Goal: Task Accomplishment & Management: Complete application form

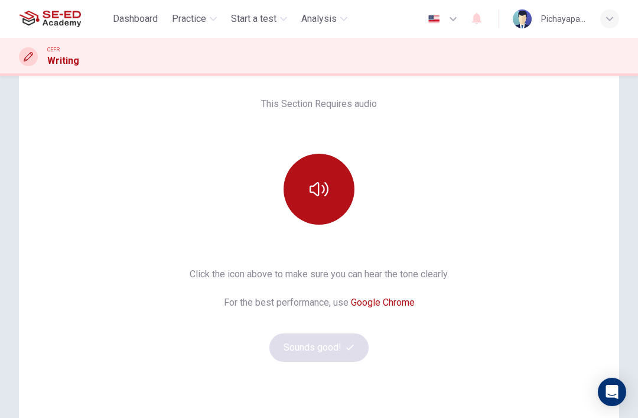
scroll to position [81, 0]
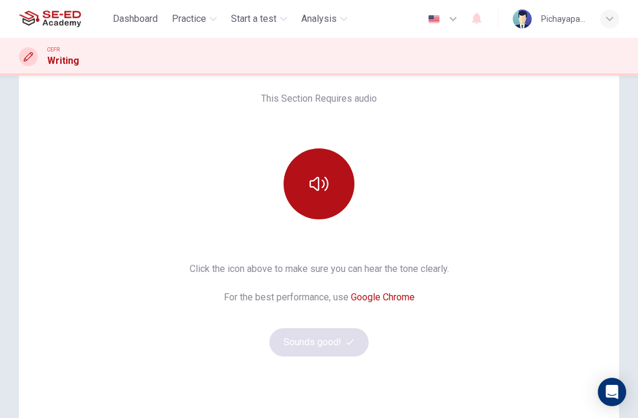
click at [322, 171] on button "button" at bounding box center [319, 183] width 71 height 71
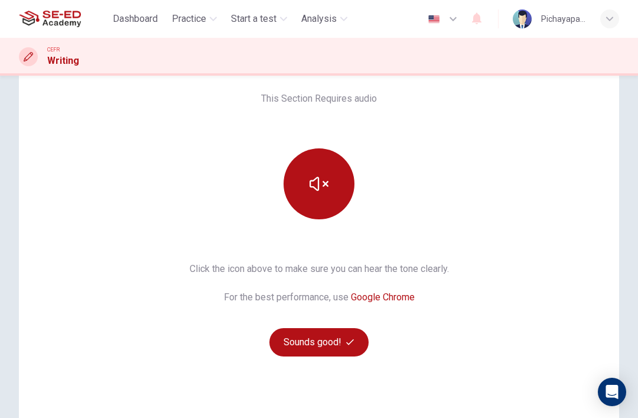
click at [315, 181] on icon "button" at bounding box center [319, 183] width 19 height 19
click at [306, 185] on button "button" at bounding box center [319, 183] width 71 height 71
click at [309, 179] on button "button" at bounding box center [319, 183] width 71 height 71
click at [311, 183] on icon "button" at bounding box center [319, 184] width 19 height 14
click at [307, 348] on button "Sounds good!" at bounding box center [319, 342] width 99 height 28
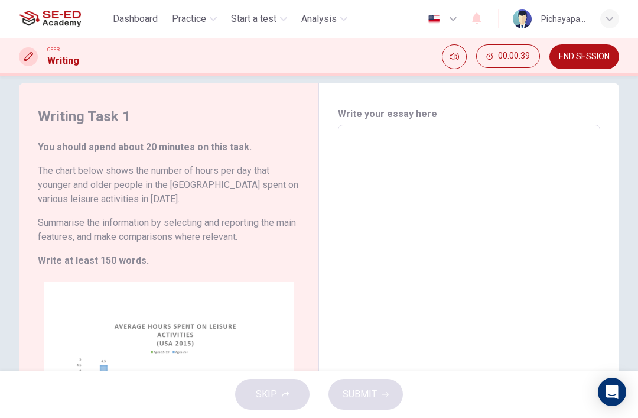
scroll to position [18, 0]
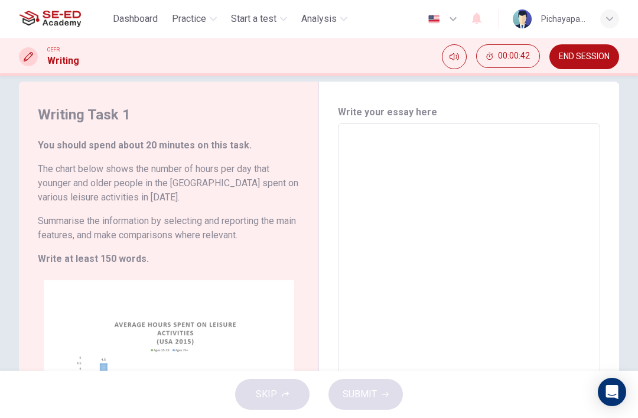
click at [376, 149] on textarea at bounding box center [469, 294] width 246 height 323
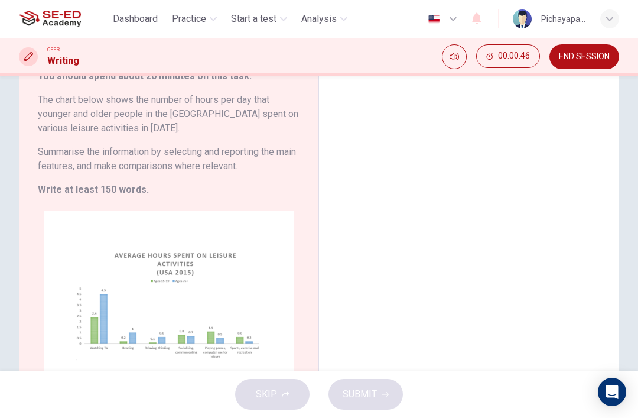
scroll to position [90, 0]
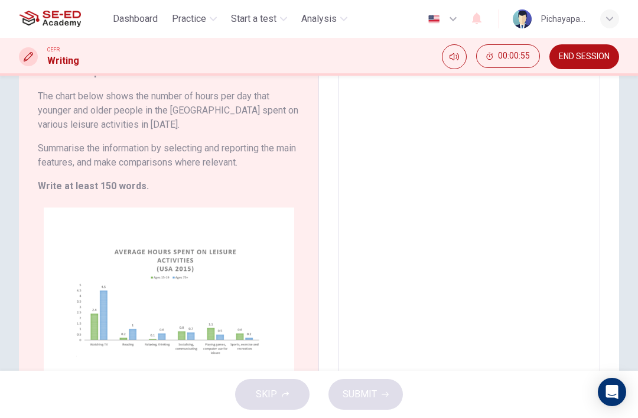
type textarea "T"
type textarea "x"
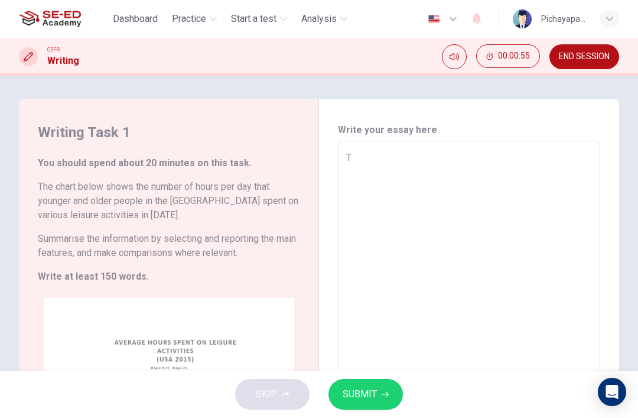
type textarea "Th"
type textarea "x"
type textarea "The"
type textarea "x"
type textarea "The"
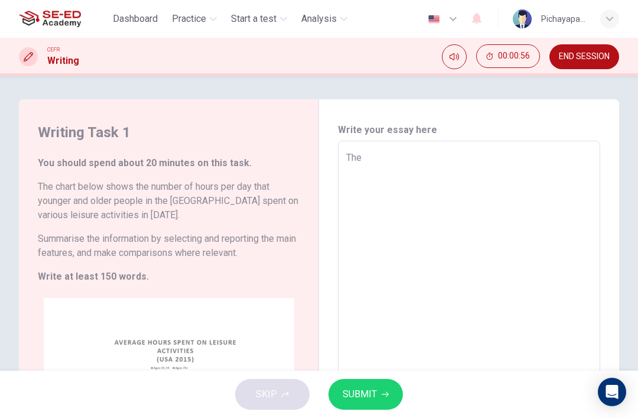
type textarea "x"
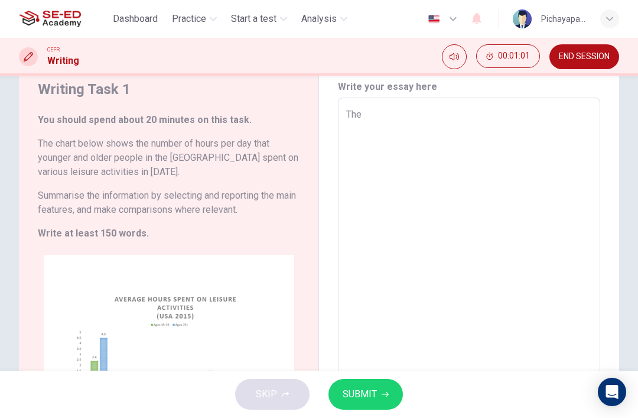
scroll to position [43, 0]
click at [403, 122] on textarea "The" at bounding box center [469, 269] width 246 height 323
type textarea "The c"
type textarea "x"
type textarea "The ch"
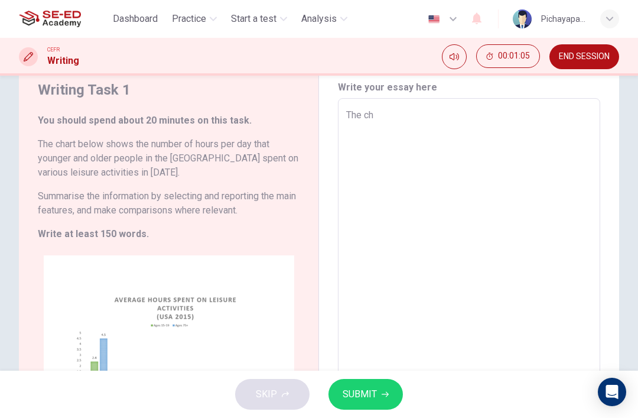
type textarea "x"
type textarea "The cha"
type textarea "x"
type textarea "The char"
type textarea "x"
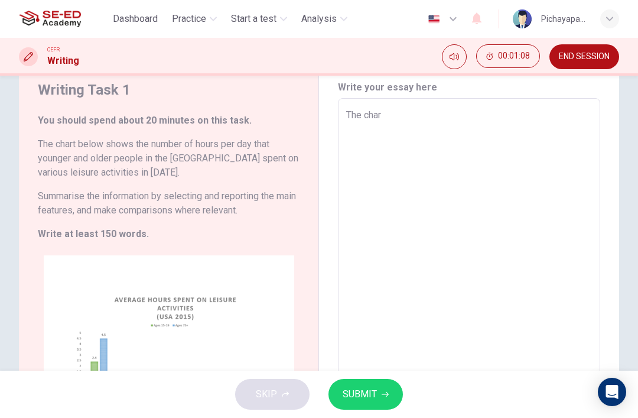
type textarea "The chart"
type textarea "x"
type textarea "The chart"
type textarea "x"
type textarea "The chart s"
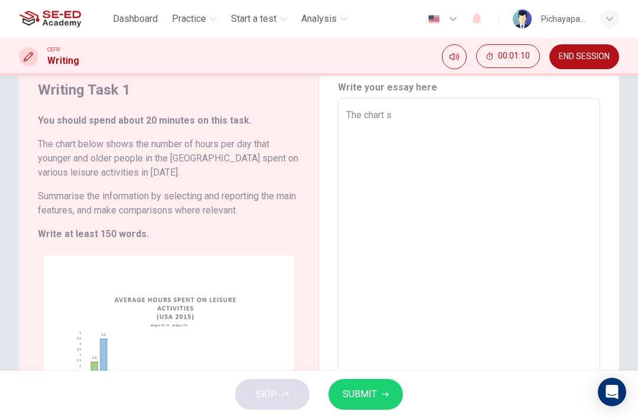
type textarea "x"
type textarea "The chart sh"
type textarea "x"
type textarea "The chart sho"
type textarea "x"
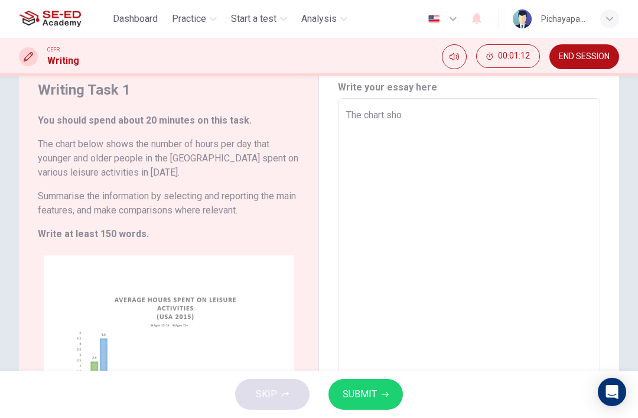
type textarea "The chart show"
type textarea "x"
type textarea "The chart shows"
type textarea "x"
type textarea "The chart shows"
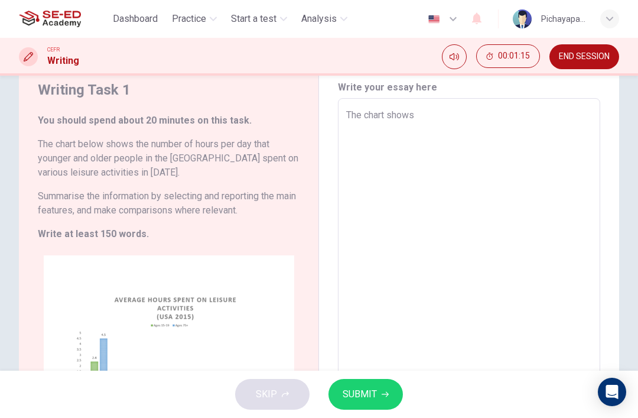
type textarea "x"
type textarea "The chart shows t"
type textarea "x"
type textarea "The chart shows th"
type textarea "x"
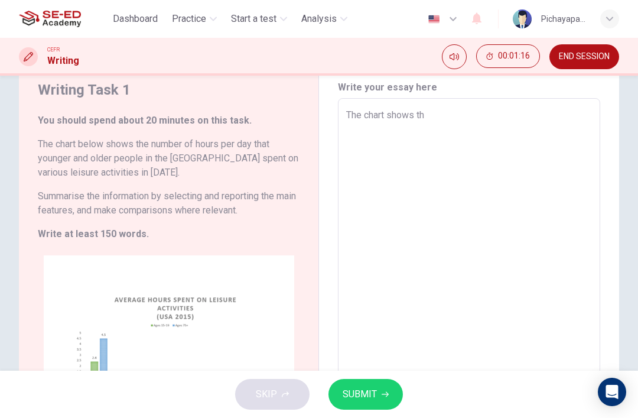
type textarea "The chart shows the"
type textarea "x"
type textarea "The chart shows the"
type textarea "x"
type textarea "The chart shows the n"
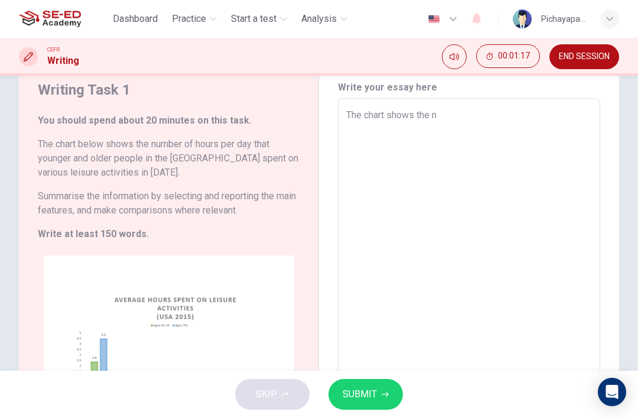
type textarea "x"
type textarea "The chart shows the nu"
type textarea "x"
type textarea "The chart shows the num"
type textarea "x"
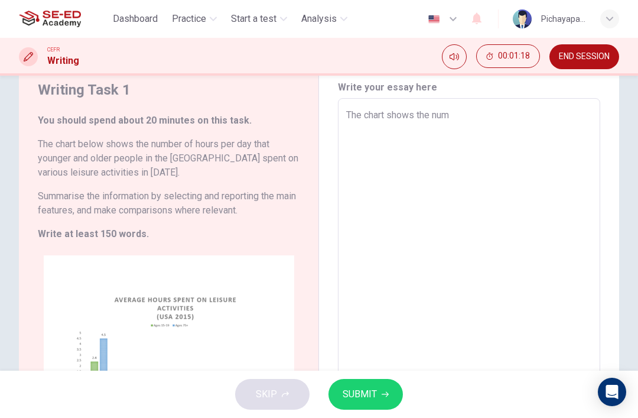
type textarea "The chart shows the numb"
type textarea "x"
type textarea "The chart shows the numbe"
type textarea "x"
type textarea "The chart shows the number"
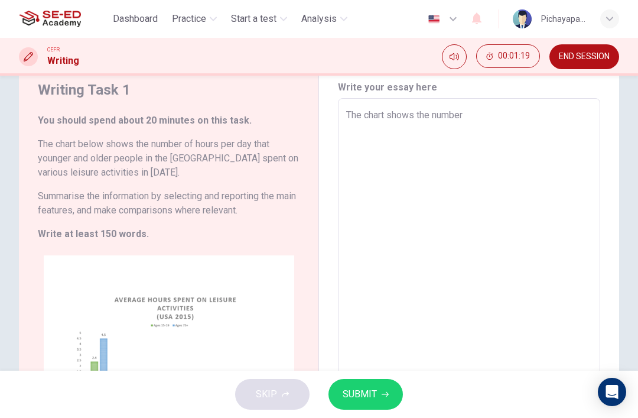
type textarea "x"
type textarea "The chart shows the number"
type textarea "x"
type textarea "The chart shows the number o"
type textarea "x"
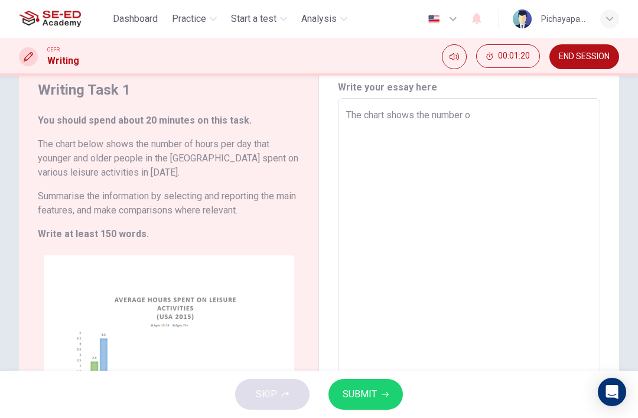
type textarea "The chart shows the number of"
type textarea "x"
type textarea "The chart shows the number of"
type textarea "x"
type textarea "The chart shows the number of h"
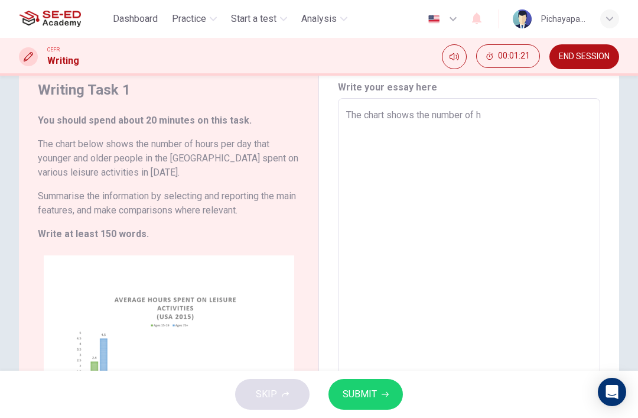
type textarea "x"
type textarea "The chart shows the number of ho"
type textarea "x"
type textarea "The chart shows the number of hou"
type textarea "x"
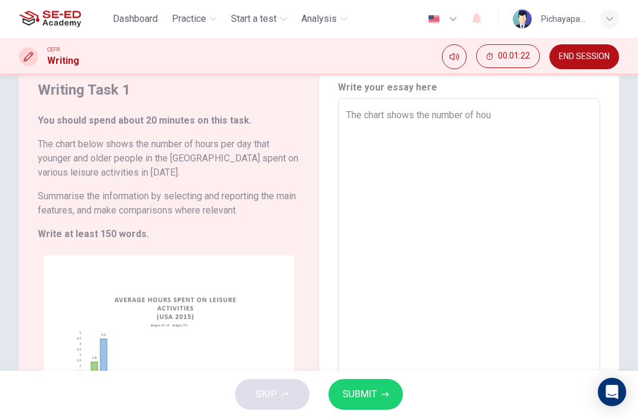
type textarea "The chart shows the number of hour"
type textarea "x"
type textarea "The chart shows the number of hours"
type textarea "x"
type textarea "The chart shows the number of hours"
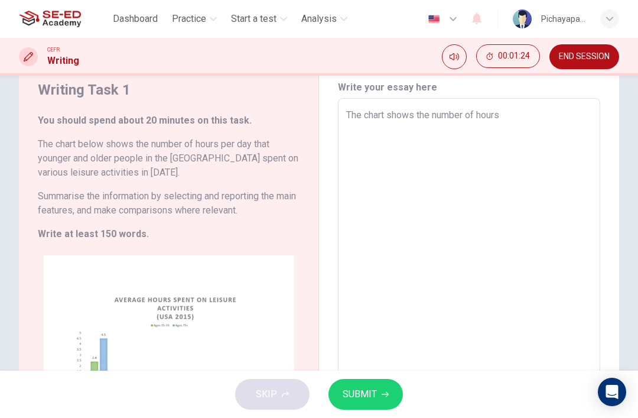
type textarea "x"
type textarea "The chart shows the number of hours p"
type textarea "x"
type textarea "The chart shows the number of hours pe"
type textarea "x"
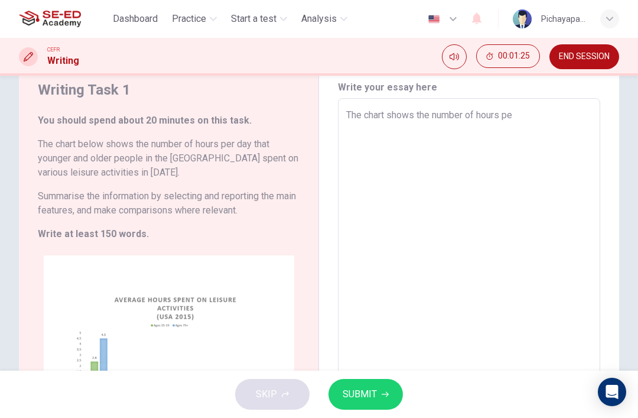
type textarea "The chart shows the number of hours per"
type textarea "x"
type textarea "The chart shows the number of hours per"
type textarea "x"
type textarea "The chart shows the number of hours per d"
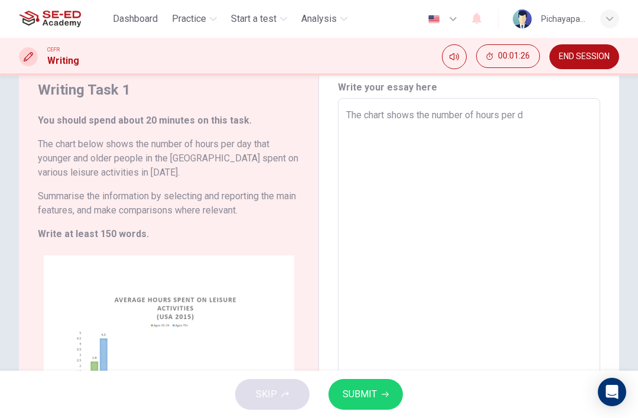
type textarea "x"
type textarea "The chart shows the number of hours per da"
type textarea "x"
type textarea "The chart shows the number of hours per day"
type textarea "x"
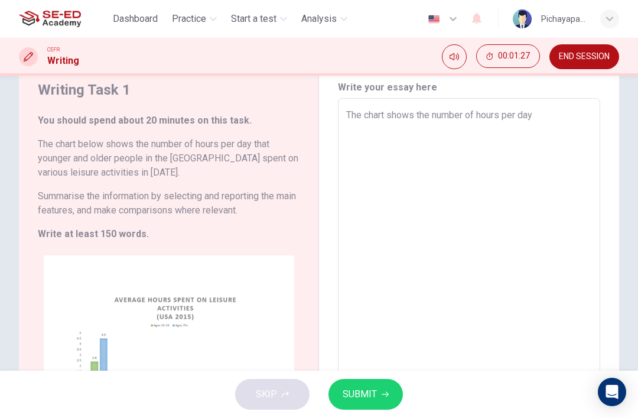
type textarea "The chart shows the number of hours per day"
type textarea "x"
type textarea "The chart shows the number of hours per day t"
type textarea "x"
type textarea "The chart shows the number of hours per day th"
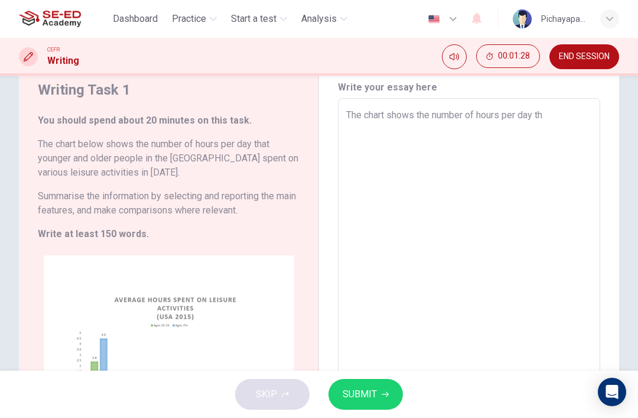
type textarea "x"
type textarea "The chart shows the number of hours per day tha"
type textarea "x"
type textarea "The chart shows the number of hours per day that"
type textarea "x"
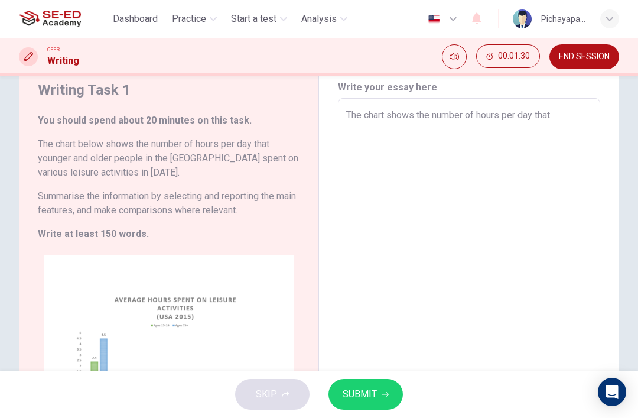
type textarea "The chart shows the number of hours per day that"
type textarea "x"
type textarea "The chart shows the number of hours per day that y"
type textarea "x"
type textarea "The chart shows the number of hours per day that yo"
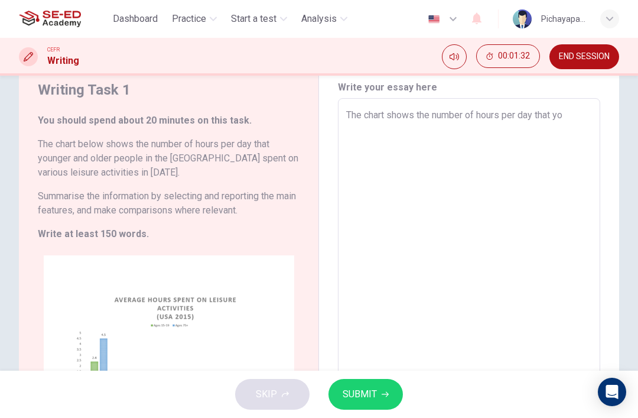
type textarea "x"
type textarea "The chart shows the number of hours per day that you"
type textarea "x"
type textarea "The chart shows the number of hours per day that youn"
type textarea "x"
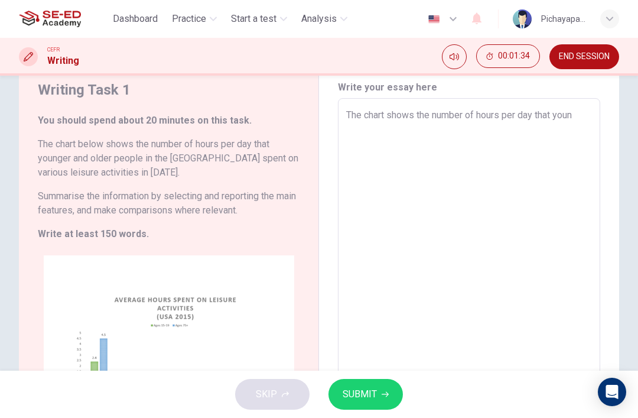
type textarea "The chart shows the number of hours per day that young"
type textarea "x"
type textarea "The chart shows the number of hours per day that younge"
type textarea "x"
type textarea "The chart shows the number of hours per day that younger"
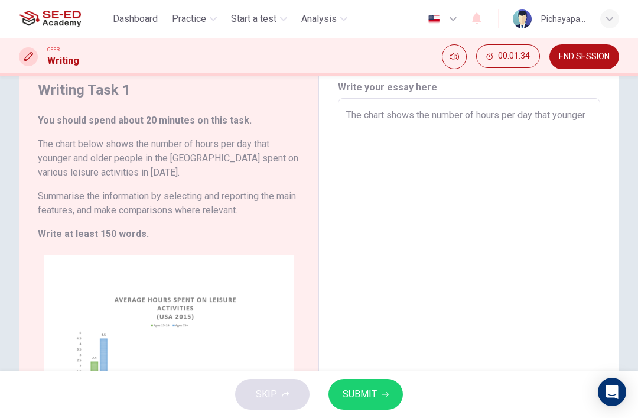
type textarea "x"
type textarea "The chart shows the number of hours per day that younger"
type textarea "x"
type textarea "The chart shows the number of hours per day that younger a"
type textarea "x"
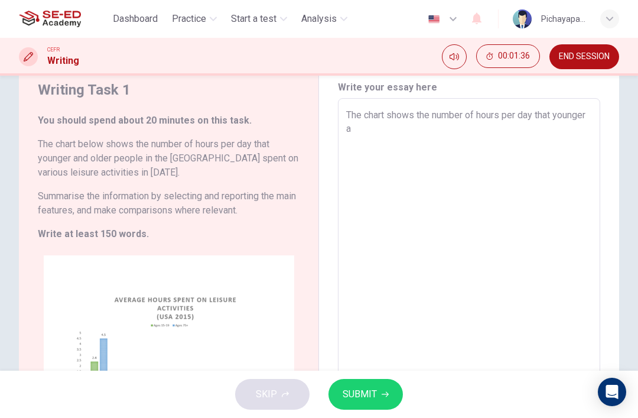
type textarea "The chart shows the number of hours per day that younger an"
type textarea "x"
type textarea "The chart shows the number of hours per day that younger and"
type textarea "x"
type textarea "The chart shows the number of hours per day that younger and"
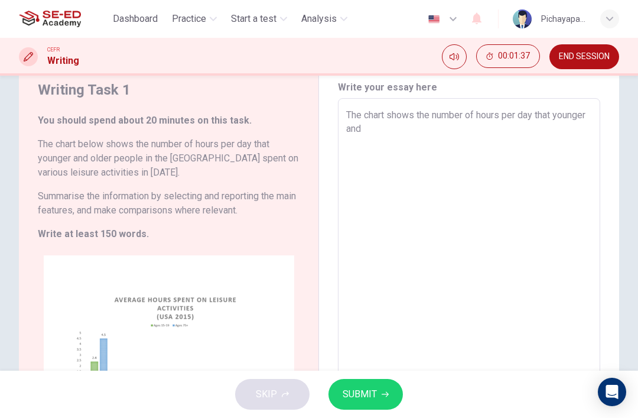
type textarea "x"
type textarea "The chart shows the number of hours per day that younger and o"
type textarea "x"
type textarea "The chart shows the number of hours per day that younger and ol"
type textarea "x"
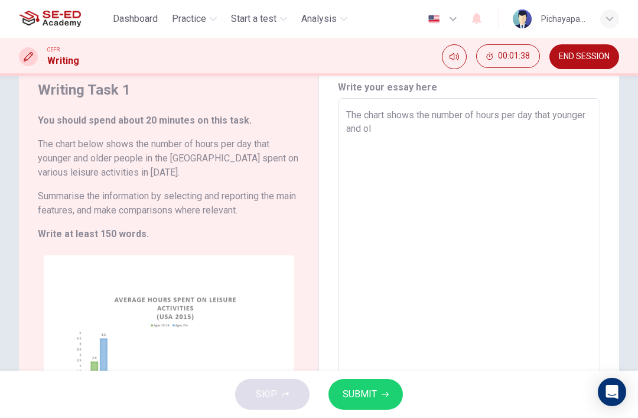
type textarea "The chart shows the number of hours per day that younger and old"
type textarea "x"
type textarea "The chart shows the number of hours per day that younger and [PERSON_NAME]"
type textarea "x"
type textarea "The chart shows the number of hours per day that younger and older"
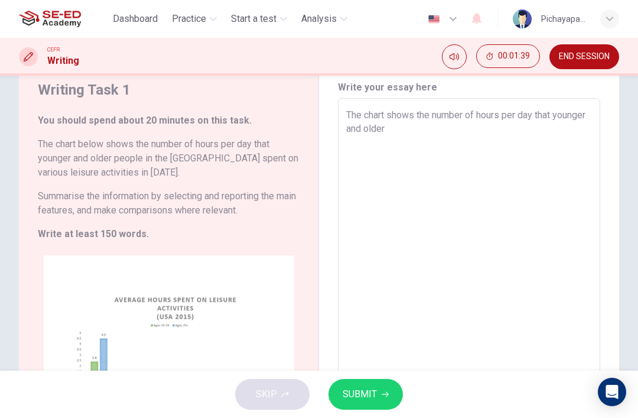
type textarea "x"
type textarea "The chart shows the number of hours per day that younger and older"
type textarea "x"
type textarea "The chart shows the number of hours per day that younger and older p"
type textarea "x"
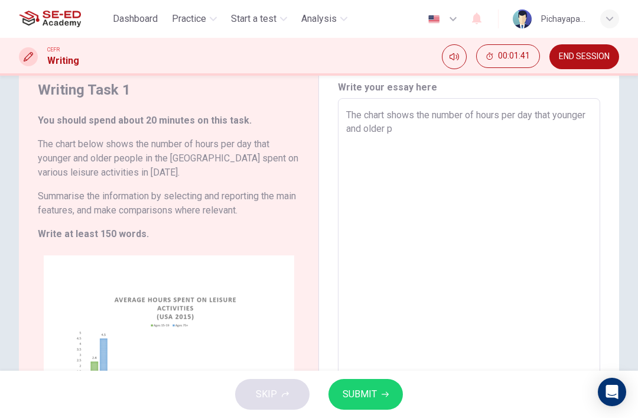
type textarea "The chart shows the number of hours per day that younger and older pe"
type textarea "x"
type textarea "The chart shows the number of hours per day that younger and older peo"
type textarea "x"
type textarea "The chart shows the number of hours per day that younger and older peop"
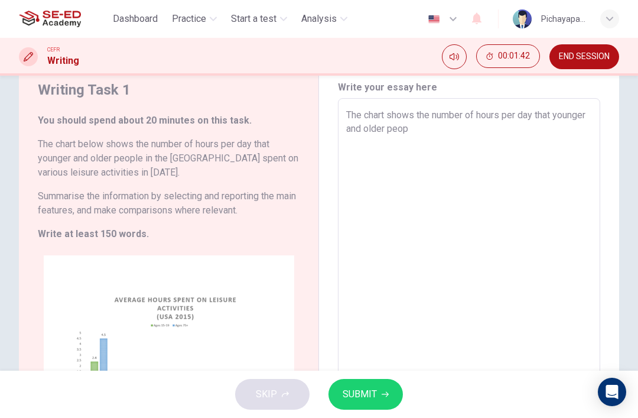
type textarea "x"
type textarea "The chart shows the number of hours per day that younger and older peopl"
type textarea "x"
type textarea "The chart shows the number of hours per day that younger and older people"
type textarea "x"
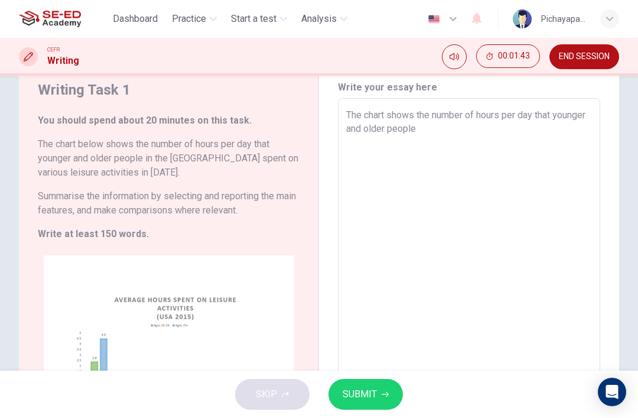
type textarea "The chart shows the number of hours per day that younger and older people"
type textarea "x"
type textarea "The chart shows the number of hours per day that younger and older people i"
type textarea "x"
type textarea "The chart shows the number of hours per day that younger and older people in"
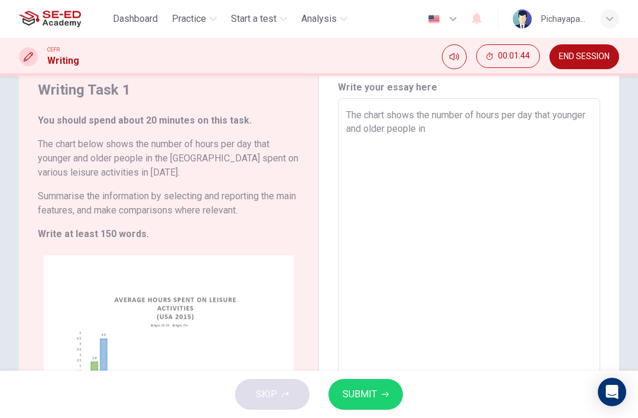
type textarea "x"
type textarea "The chart shows the number of hours per day that younger and older people in"
type textarea "x"
type textarea "The chart shows the number of hours per day that younger and older people in t"
type textarea "x"
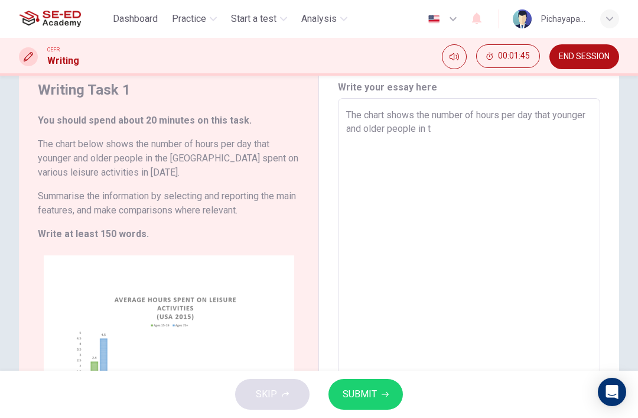
type textarea "The chart shows the number of hours per day that younger and older people in th"
type textarea "x"
type textarea "The chart shows the number of hours per day that younger and older people in the"
type textarea "x"
type textarea "The chart shows the number of hours per day that younger and older people in the"
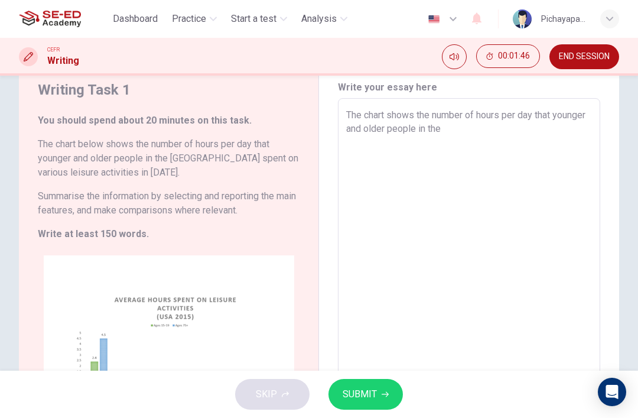
type textarea "x"
type textarea "The chart shows the number of hours per day that younger and older people in th…"
type textarea "x"
type textarea "The chart shows the number of hours per day that younger and older people in th…"
type textarea "x"
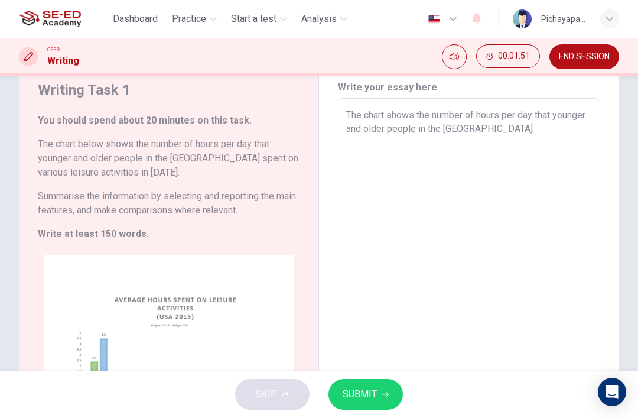
type textarea "The chart shows the number of hours per day that younger and older people in th…"
type textarea "x"
type textarea "The chart shows the number of hours per day that younger and older people in th…"
type textarea "x"
type textarea "The chart shows the number of hours per day that younger and older people in th…"
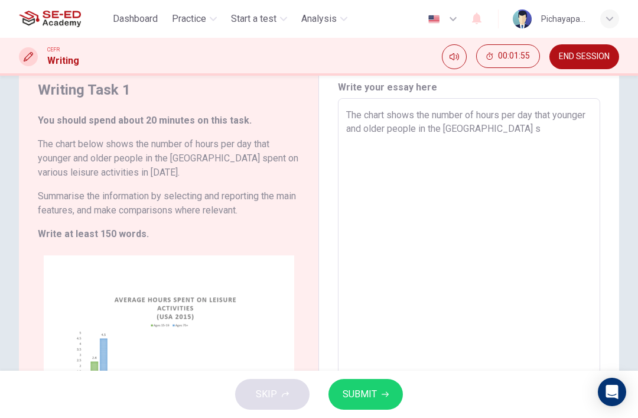
type textarea "x"
type textarea "The chart shows the number of hours per day that younger and older people in th…"
type textarea "x"
type textarea "The chart shows the number of hours per day that younger and older people in th…"
type textarea "x"
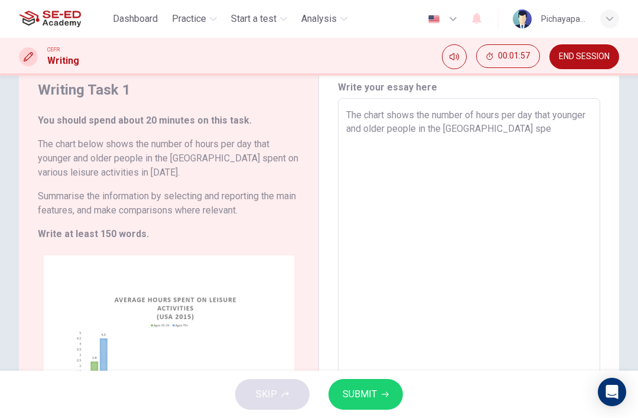
type textarea "The chart shows the number of hours per day that younger and older people in th…"
type textarea "x"
type textarea "The chart shows the number of hours per day that younger and older people in th…"
type textarea "x"
type textarea "The chart shows the number of hours per day that younger and older people in th…"
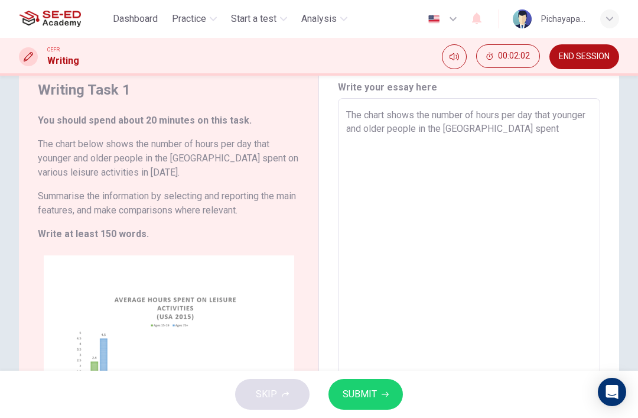
type textarea "x"
type textarea "The chart shows the number of hours per day that younger and older people in th…"
type textarea "x"
type textarea "The chart shows the number of hours per day that younger and older people in th…"
type textarea "x"
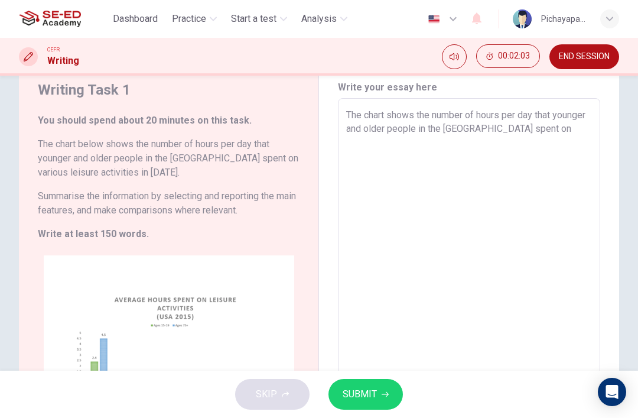
type textarea "The chart shows the number of hours per day that younger and older people in th…"
type textarea "x"
type textarea "The chart shows the number of hours per day that younger and older people in th…"
type textarea "x"
type textarea "The chart shows the number of hours per day that younger and older people in th…"
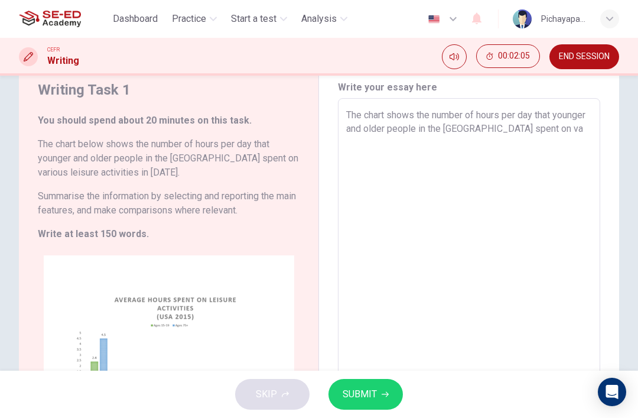
type textarea "x"
type textarea "The chart shows the number of hours per day that younger and older people in th…"
type textarea "x"
type textarea "The chart shows the number of hours per day that younger and older people in th…"
type textarea "x"
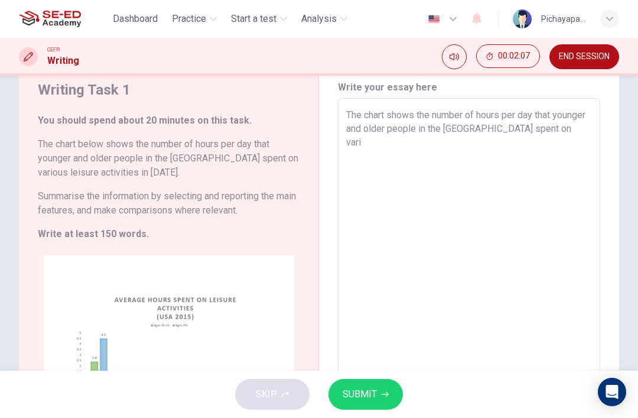
type textarea "The chart shows the number of hours per day that younger and older people in th…"
type textarea "x"
type textarea "The chart shows the number of hours per day that younger and older people in th…"
type textarea "x"
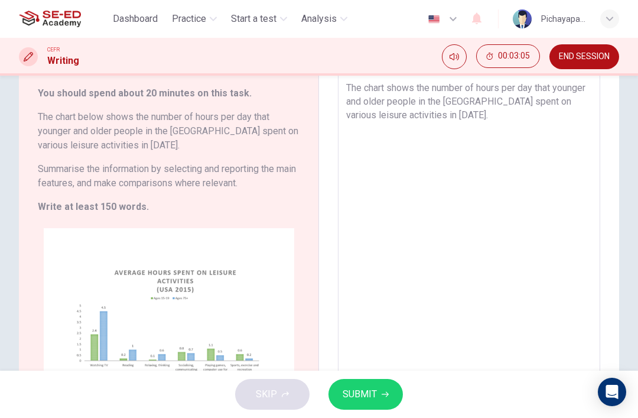
scroll to position [68, 0]
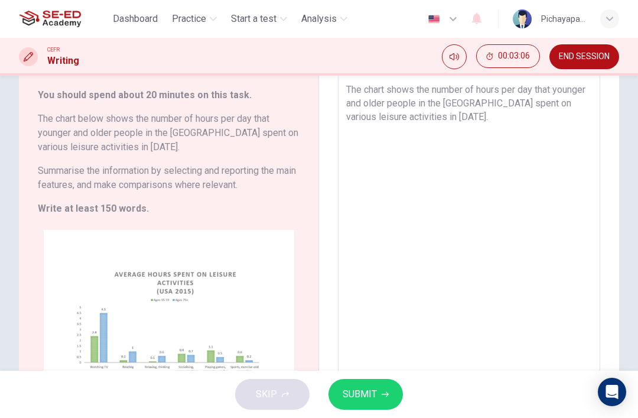
click at [523, 117] on textarea "The chart shows the number of hours per day that younger and older people in th…" at bounding box center [469, 244] width 246 height 323
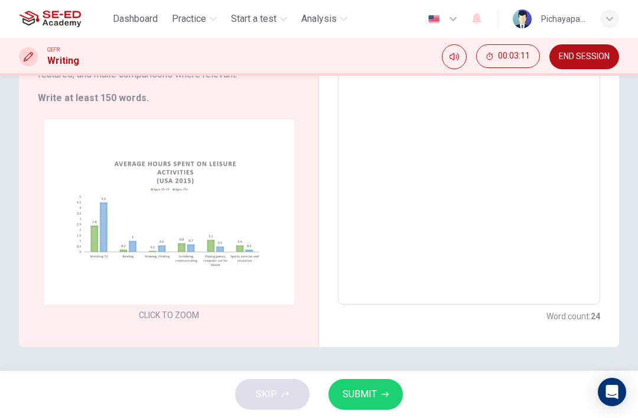
scroll to position [178, 0]
click at [162, 219] on button "Click to Zoom" at bounding box center [169, 221] width 103 height 28
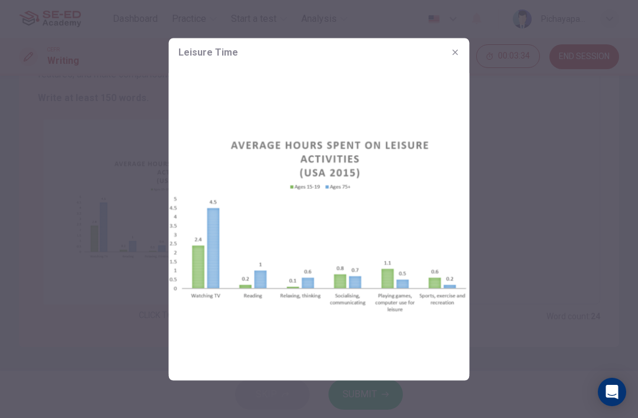
click at [530, 239] on div at bounding box center [319, 209] width 638 height 418
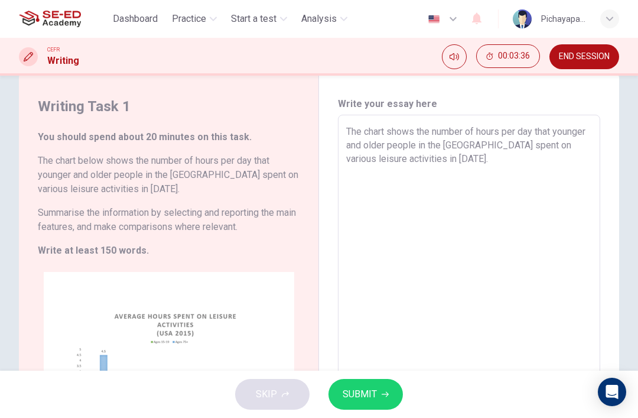
scroll to position [23, 0]
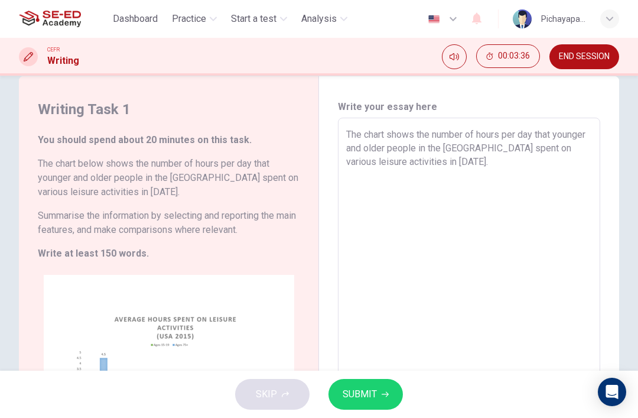
click at [514, 163] on textarea "The chart shows the number of hours per day that younger and older people in th…" at bounding box center [469, 289] width 246 height 323
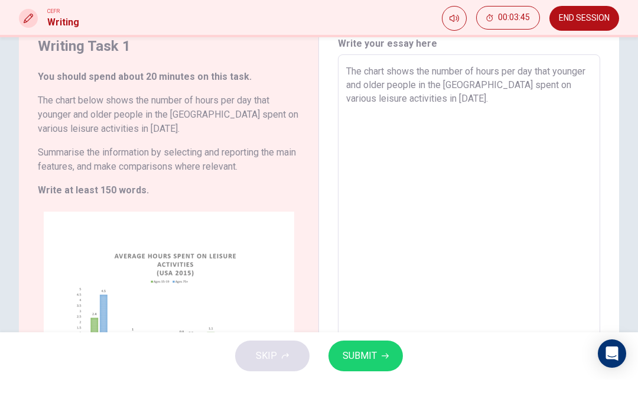
scroll to position [48, 0]
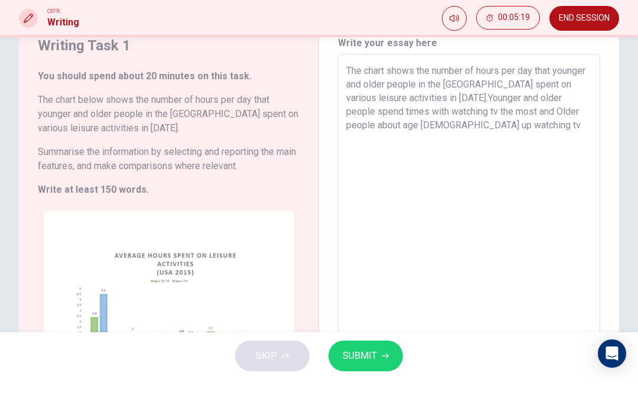
click at [389, 122] on textarea "The chart shows the number of hours per day that younger and older people in th…" at bounding box center [469, 263] width 246 height 323
click at [491, 128] on textarea "The chart shows the number of hours per day that younger and older people in th…" at bounding box center [469, 263] width 246 height 323
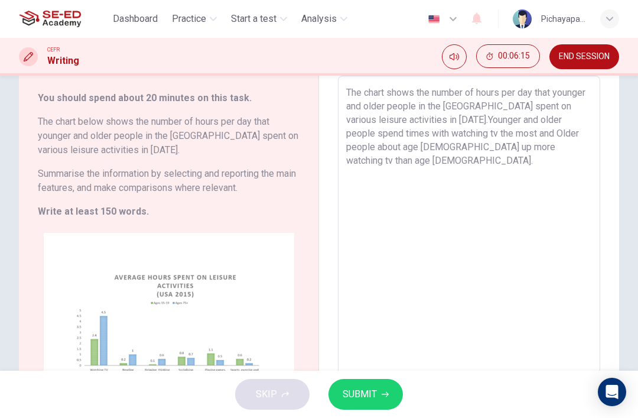
scroll to position [60, 0]
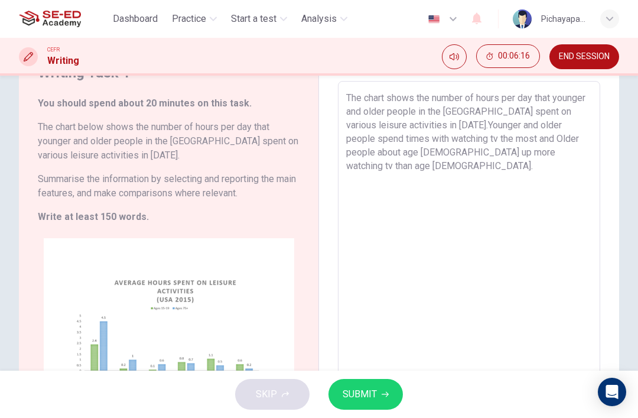
click at [550, 150] on textarea "The chart shows the number of hours per day that younger and older people in th…" at bounding box center [469, 252] width 246 height 323
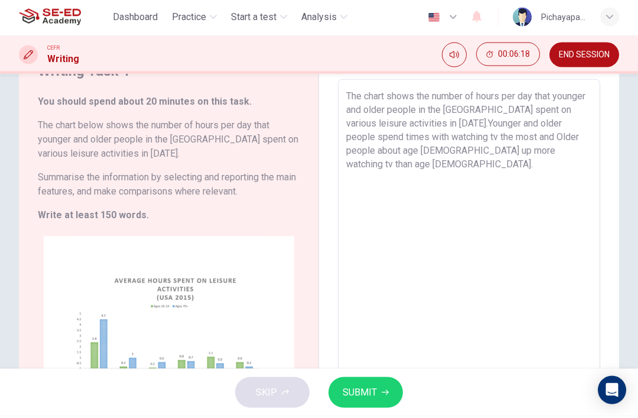
click at [502, 136] on textarea "The chart shows the number of hours per day that younger and older people in th…" at bounding box center [469, 252] width 246 height 323
click at [502, 135] on textarea "The chart shows the number of hours per day that younger and older people in th…" at bounding box center [469, 252] width 246 height 323
click at [548, 151] on textarea "The chart shows the number of hours per day that younger and older people in th…" at bounding box center [469, 252] width 246 height 323
click at [498, 131] on textarea "The chart shows the number of hours per day that younger and older people in th…" at bounding box center [469, 252] width 246 height 323
click at [546, 154] on textarea "The chart shows the number of hours per day that younger and older people in th…" at bounding box center [469, 252] width 246 height 323
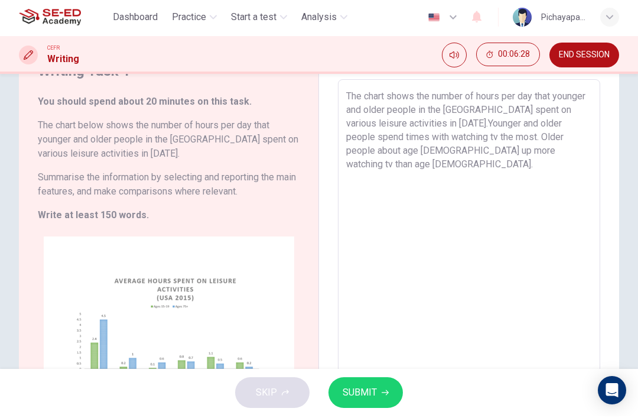
click at [488, 135] on textarea "The chart shows the number of hours per day that younger and older people in th…" at bounding box center [469, 252] width 246 height 323
click at [535, 154] on textarea "The chart shows the number of hours per day that younger and older people in th…" at bounding box center [469, 252] width 246 height 323
click at [530, 147] on textarea "The chart shows the number of hours per day that younger and older people in th…" at bounding box center [469, 252] width 246 height 323
click at [525, 153] on textarea "The chart shows the number of hours per day that younger and older people in th…" at bounding box center [469, 252] width 246 height 323
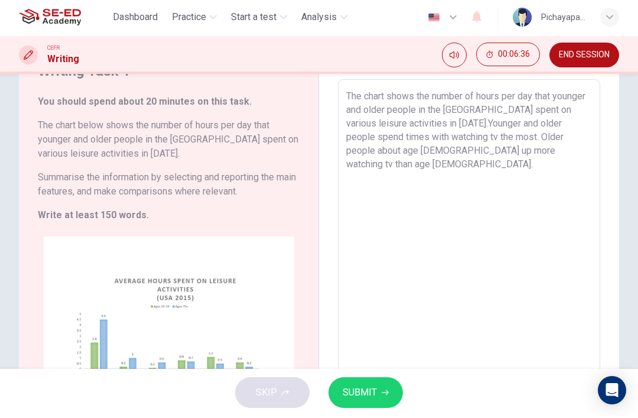
click at [521, 147] on textarea "The chart shows the number of hours per day that younger and older people in th…" at bounding box center [469, 252] width 246 height 323
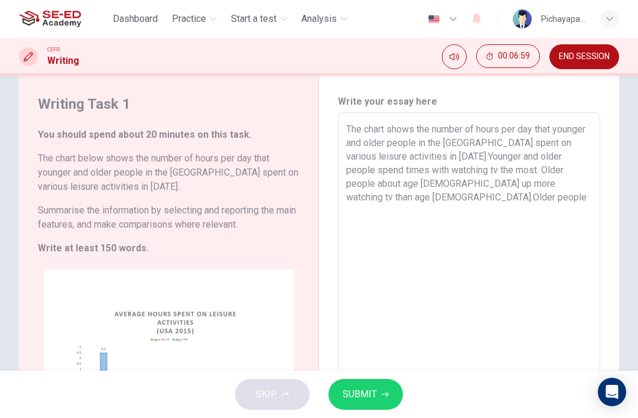
scroll to position [25, 0]
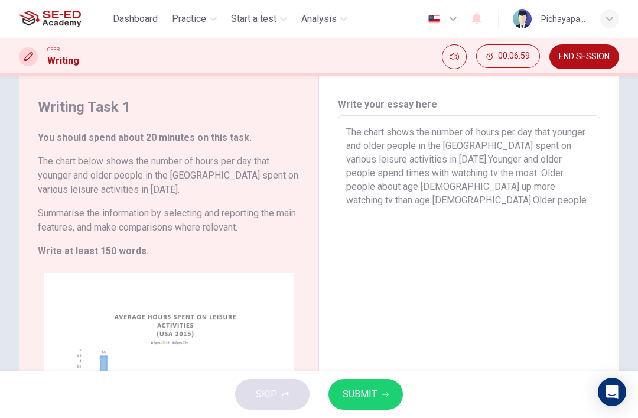
click at [397, 184] on textarea "The chart shows the number of hours per day that younger and older people in th…" at bounding box center [469, 286] width 246 height 323
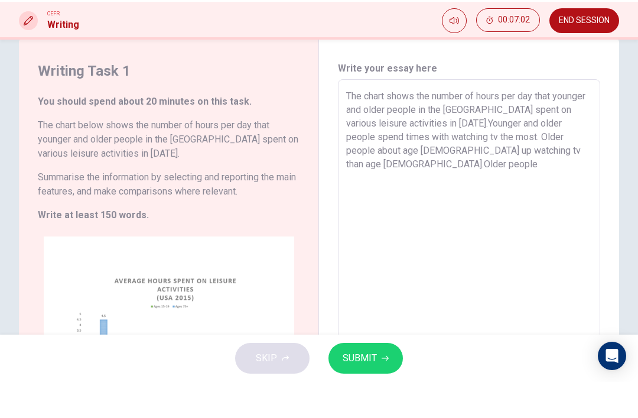
click at [438, 146] on textarea "The chart shows the number of hours per day that younger and older people in th…" at bounding box center [469, 286] width 246 height 323
click at [426, 144] on textarea "The chart shows the number of hours per day that younger and older people in th…" at bounding box center [469, 286] width 246 height 323
click at [375, 146] on textarea "The chart shows the number of hours per day that younger and older people in th…" at bounding box center [469, 286] width 246 height 323
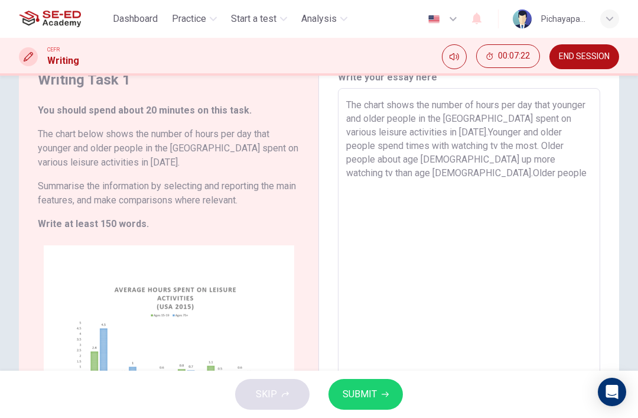
scroll to position [43, 0]
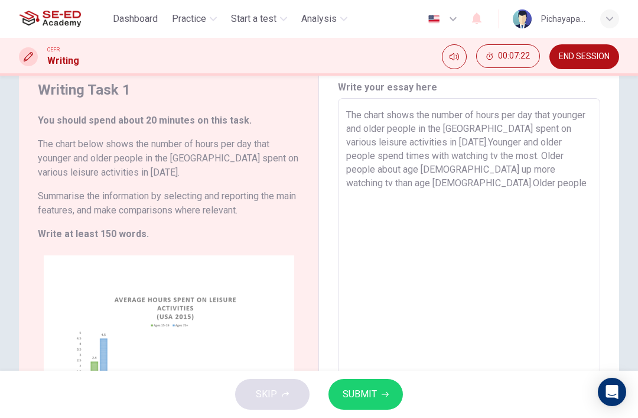
click at [580, 170] on textarea "The chart shows the number of hours per day that younger and older people in th…" at bounding box center [469, 269] width 246 height 323
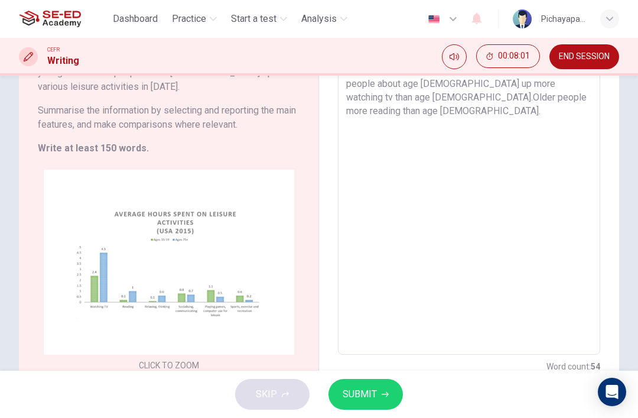
scroll to position [129, 0]
click at [95, 115] on h6 "Summarise the information by selecting and reporting the main features, and mak…" at bounding box center [169, 116] width 262 height 28
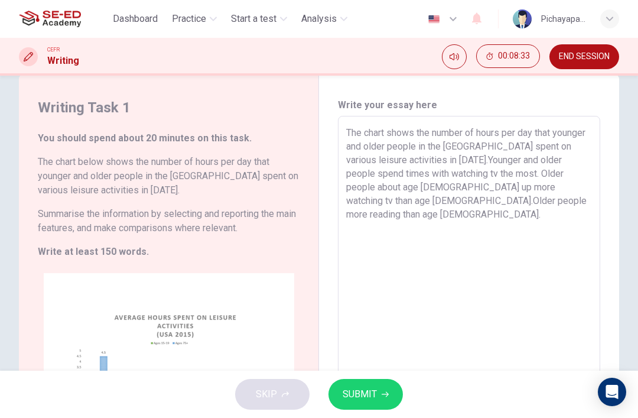
scroll to position [10, 0]
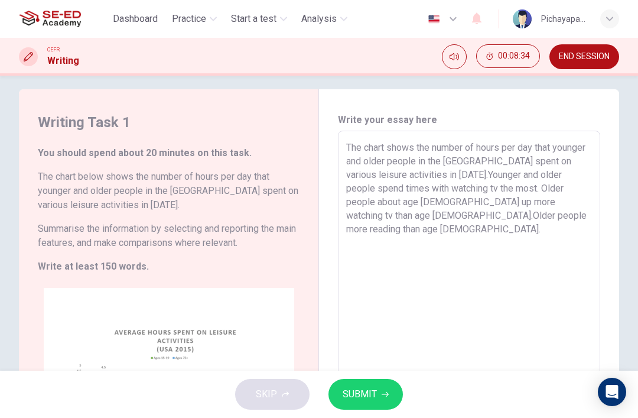
click at [524, 215] on textarea "The chart shows the number of hours per day that younger and older people in th…" at bounding box center [469, 302] width 246 height 323
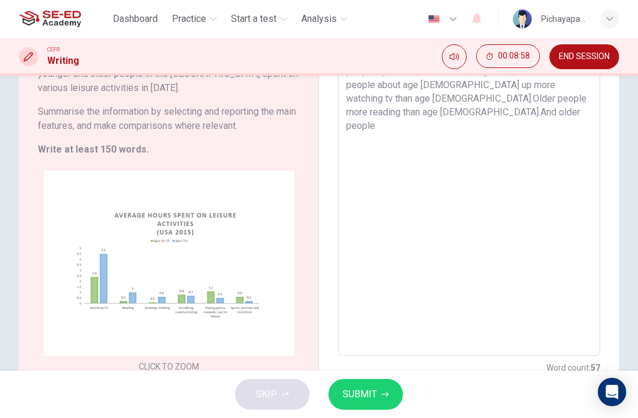
scroll to position [123, 0]
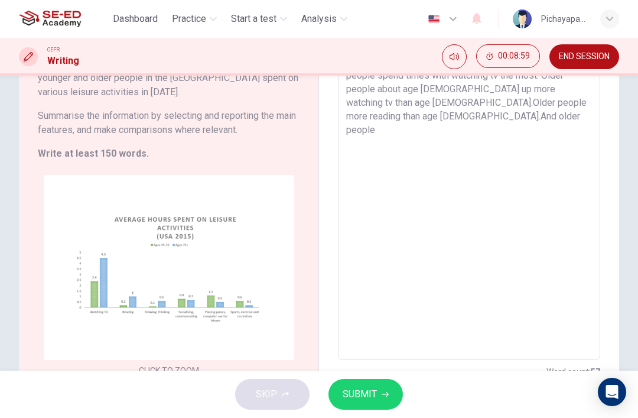
click at [589, 111] on textarea "The chart shows the number of hours per day that younger and older people in th…" at bounding box center [469, 189] width 246 height 323
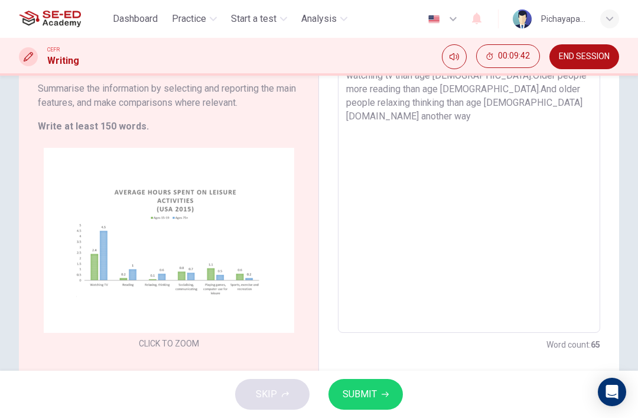
scroll to position [119, 0]
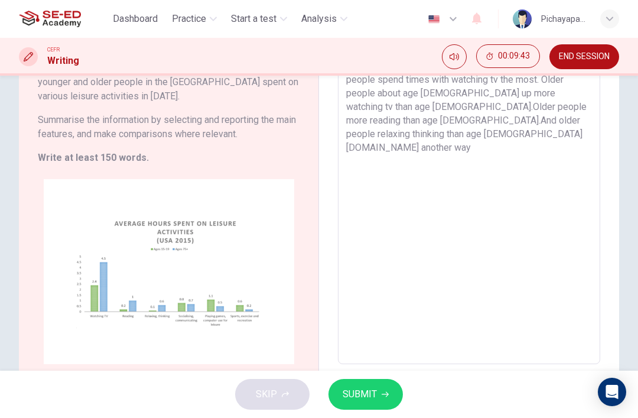
click at [535, 122] on textarea "The chart shows the number of hours per day that younger and older people in th…" at bounding box center [469, 193] width 246 height 323
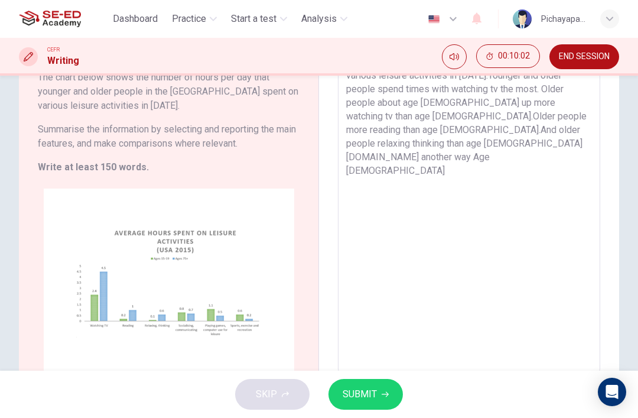
scroll to position [105, 0]
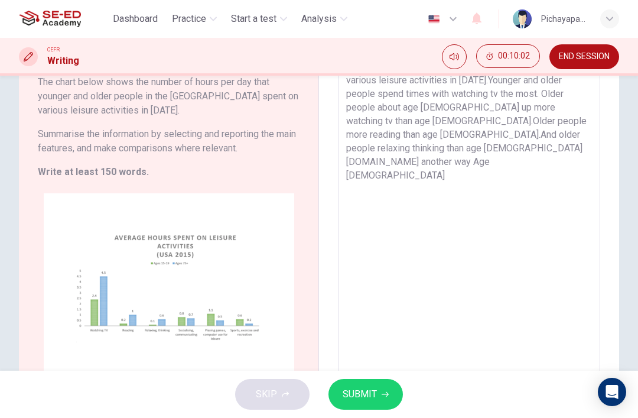
click at [576, 130] on textarea "The chart shows the number of hours per day that younger and older people in th…" at bounding box center [469, 207] width 246 height 323
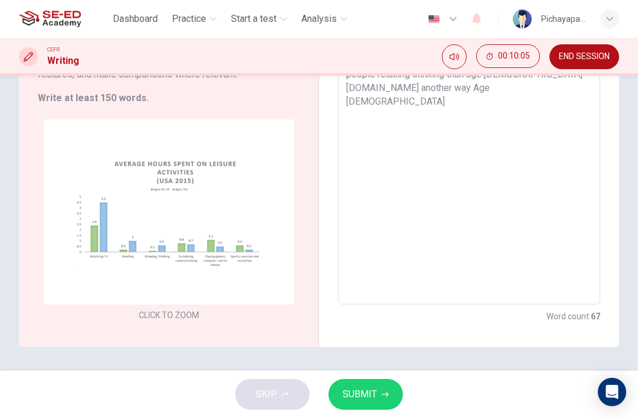
scroll to position [178, 0]
click at [583, 100] on textarea "The chart shows the number of hours per day that younger and older people in th…" at bounding box center [469, 133] width 246 height 323
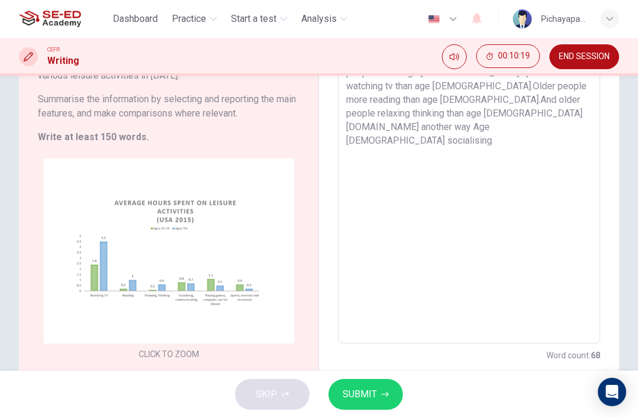
scroll to position [102, 0]
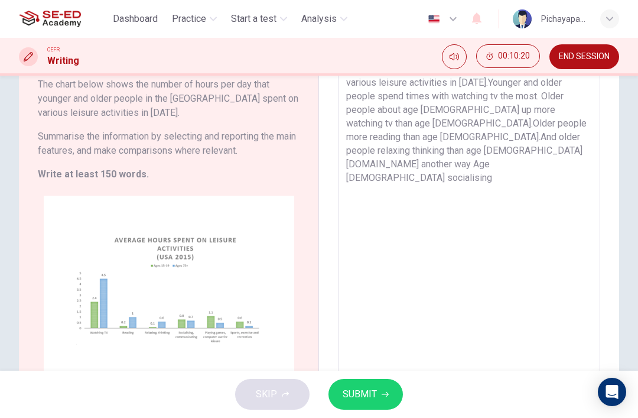
click at [455, 159] on textarea "The chart shows the number of hours per day that younger and older people in th…" at bounding box center [469, 209] width 246 height 323
click at [497, 152] on textarea "The chart shows the number of hours per day that younger and older people in th…" at bounding box center [469, 209] width 246 height 323
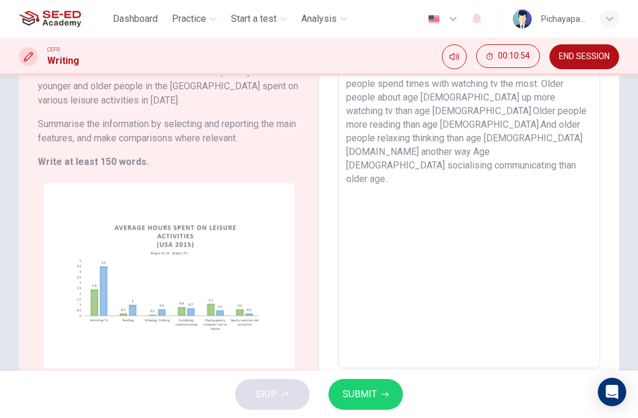
scroll to position [113, 0]
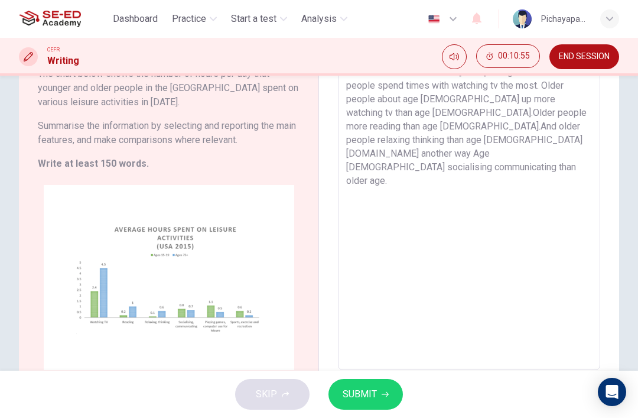
click at [564, 144] on textarea "The chart shows the number of hours per day that younger and older people in th…" at bounding box center [469, 199] width 246 height 323
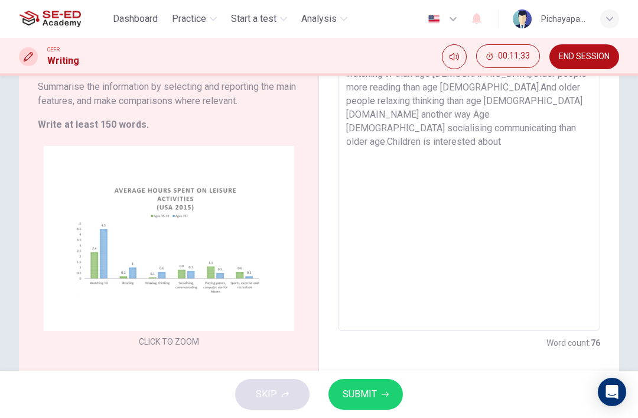
scroll to position [150, 0]
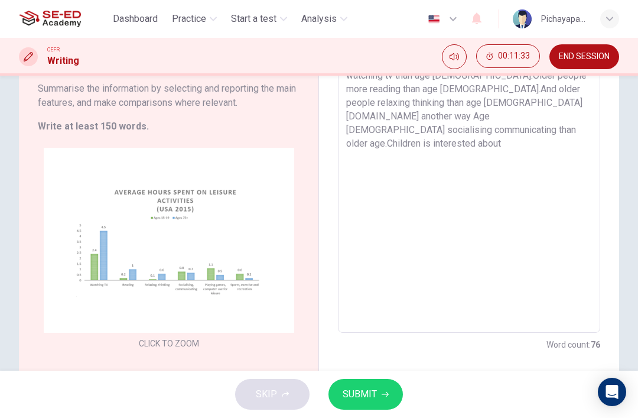
click at [467, 121] on textarea "The chart shows the number of hours per day that younger and older people in th…" at bounding box center [469, 162] width 246 height 323
click at [522, 100] on textarea "The chart shows the number of hours per day that younger and older people in th…" at bounding box center [469, 162] width 246 height 323
click at [576, 136] on textarea "The chart shows the number of hours per day that younger and older people in th…" at bounding box center [469, 162] width 246 height 323
click at [581, 128] on textarea "The chart shows the number of hours per day that younger and older people in th…" at bounding box center [469, 162] width 246 height 323
click at [561, 152] on textarea "The chart shows the number of hours per day that younger and older people in th…" at bounding box center [469, 162] width 246 height 323
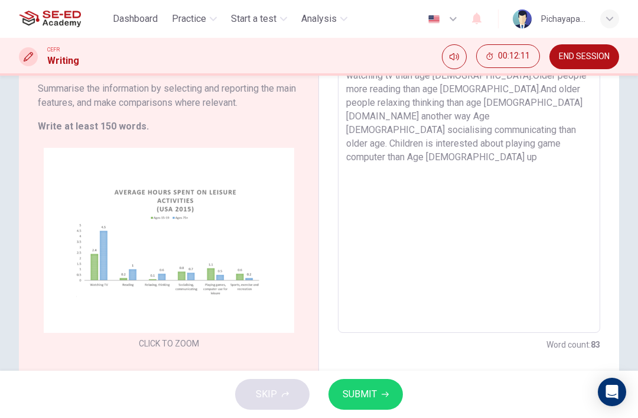
click at [145, 135] on div "Writing Task 1 You should spend about 20 minutes on this task. The chart below …" at bounding box center [169, 162] width 300 height 426
click at [587, 121] on textarea "The chart shows the number of hours per day that younger and older people in th…" at bounding box center [469, 162] width 246 height 323
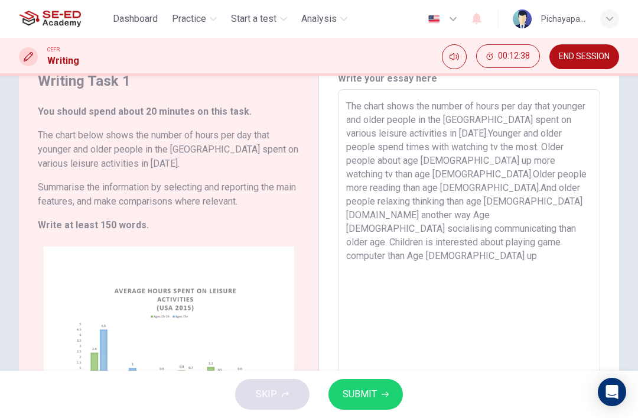
scroll to position [54, 0]
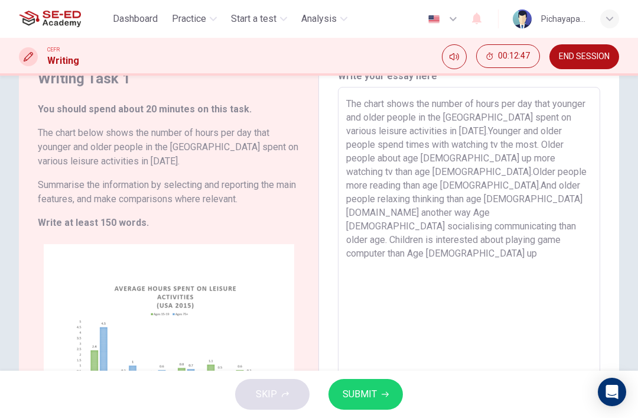
click at [589, 202] on textarea "The chart shows the number of hours per day that younger and older people in th…" at bounding box center [469, 258] width 246 height 323
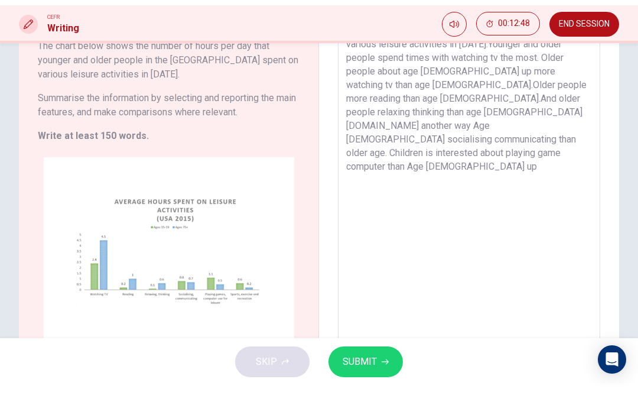
scroll to position [112, 0]
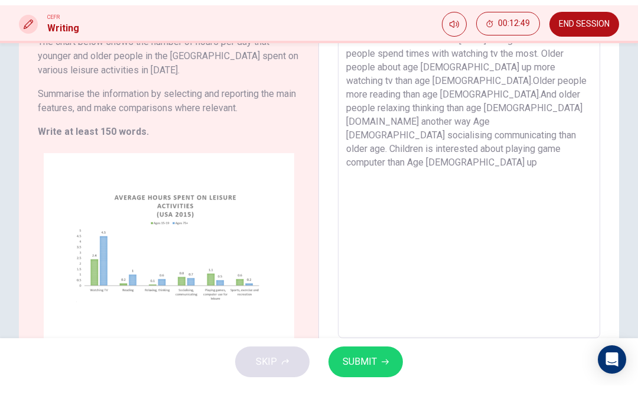
click at [591, 116] on textarea "The chart shows the number of hours per day that younger and older people in th…" at bounding box center [469, 199] width 246 height 323
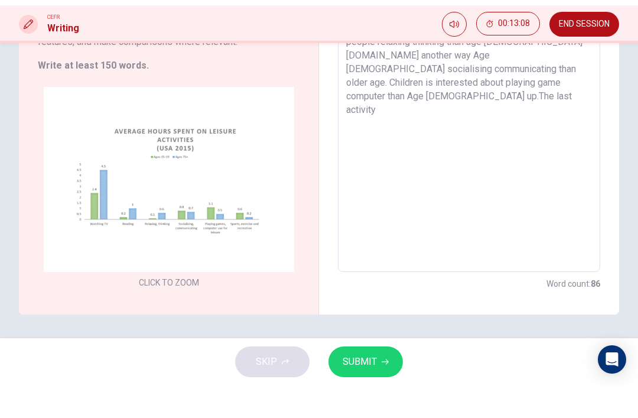
scroll to position [178, 0]
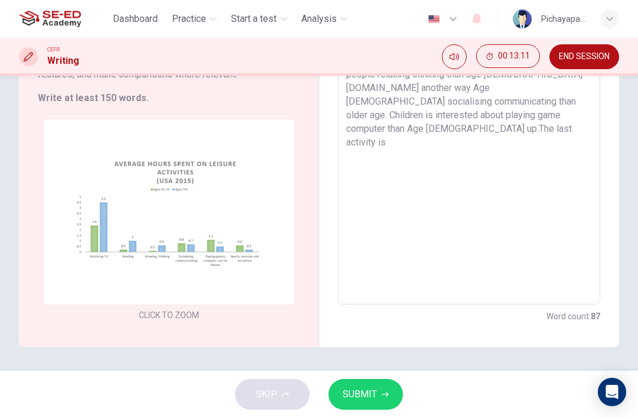
click at [477, 112] on textarea "The chart shows the number of hours per day that younger and older people in th…" at bounding box center [469, 133] width 246 height 323
click at [465, 95] on textarea "The chart shows the number of hours per day that younger and older people in th…" at bounding box center [469, 133] width 246 height 323
click at [509, 99] on textarea "The chart shows the number of hours per day that younger and older people in th…" at bounding box center [469, 133] width 246 height 323
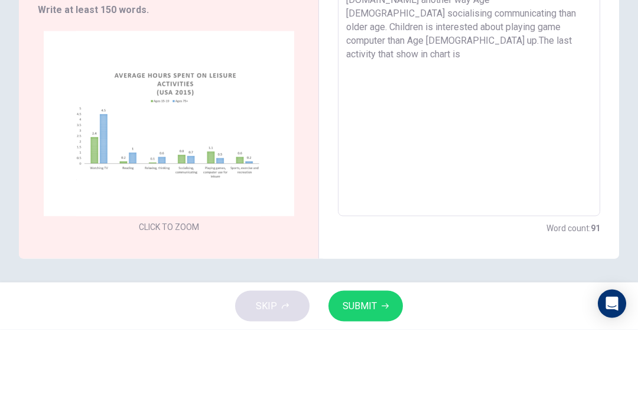
click at [203, 20] on div "Writing Task 1 You should spend about 20 minutes on this task. The chart below …" at bounding box center [169, 134] width 300 height 426
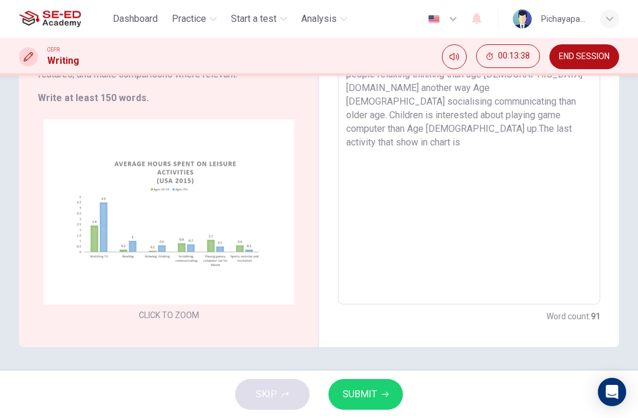
click at [541, 105] on textarea "The chart shows the number of hours per day that younger and older people in th…" at bounding box center [469, 133] width 246 height 323
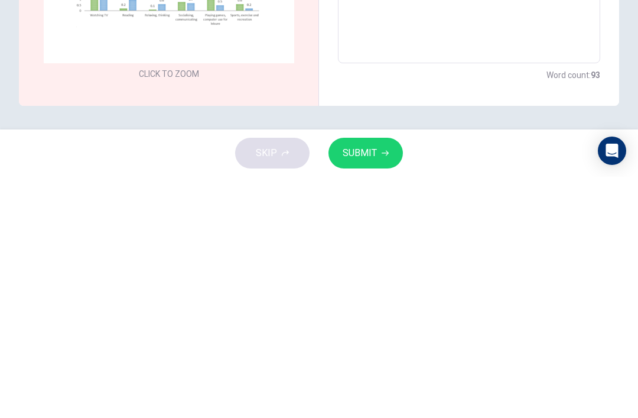
click at [124, 128] on div "Writing Task 1 You should spend about 20 minutes on this task. The chart below …" at bounding box center [319, 223] width 638 height 295
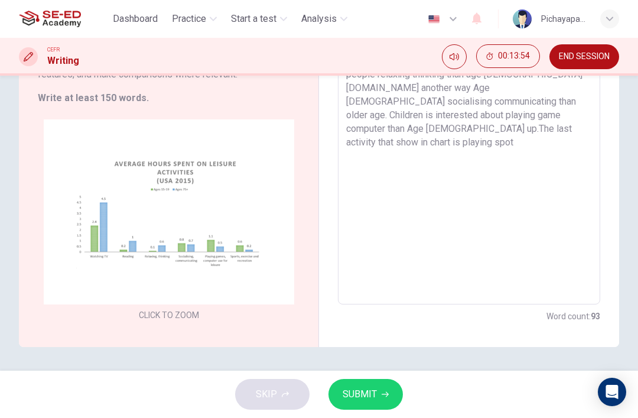
click at [583, 108] on textarea "The chart shows the number of hours per day that younger and older people in th…" at bounding box center [469, 133] width 246 height 323
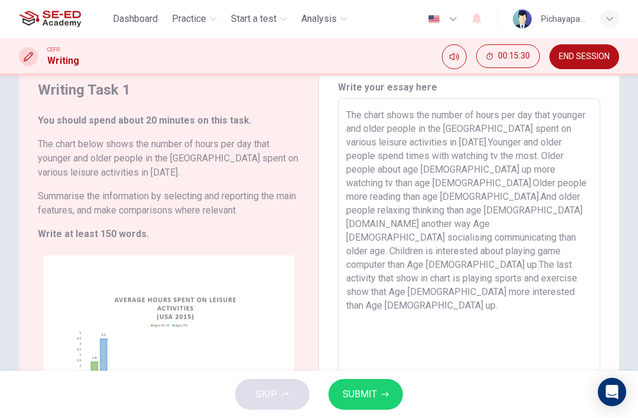
scroll to position [25, 0]
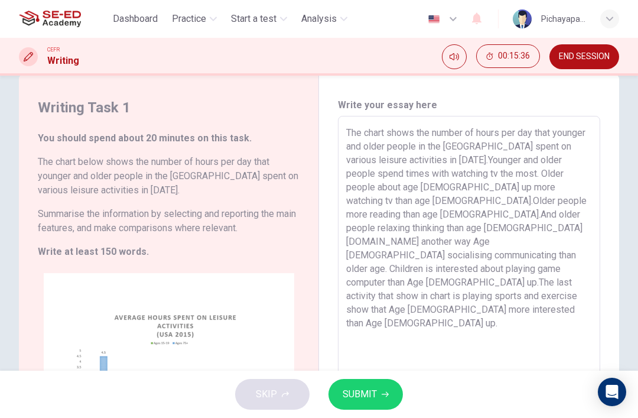
click at [434, 274] on textarea "The chart shows the number of hours per day that younger and older people in th…" at bounding box center [469, 287] width 246 height 323
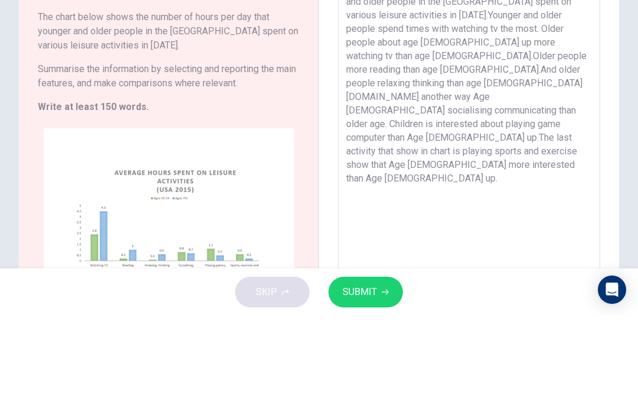
scroll to position [74, 0]
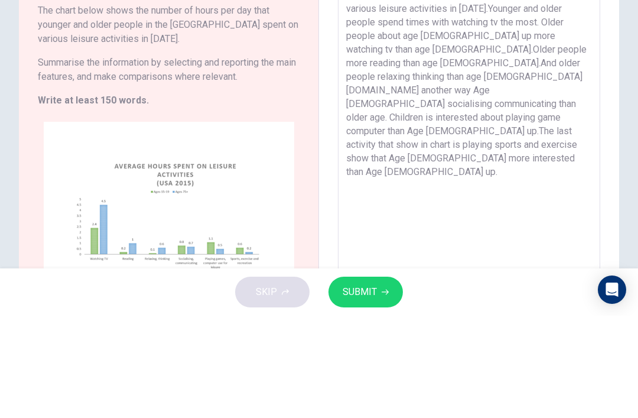
click at [433, 133] on textarea "The chart shows the number of hours per day that younger and older people in th…" at bounding box center [469, 238] width 246 height 323
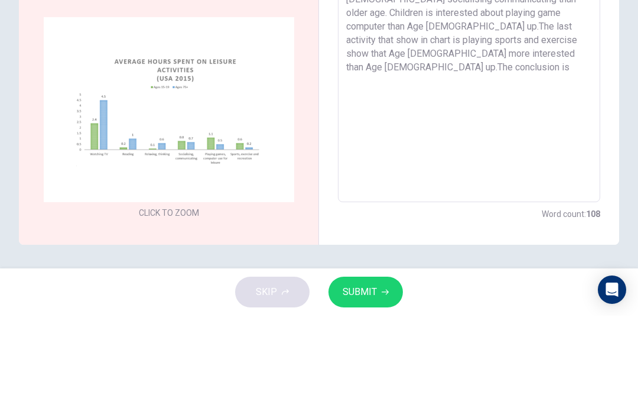
scroll to position [178, 0]
click at [439, 37] on textarea "The chart shows the number of hours per day that younger and older people in th…" at bounding box center [469, 133] width 246 height 323
click at [525, 40] on textarea "The chart shows the number of hours per day that younger and older people in th…" at bounding box center [469, 133] width 246 height 323
click at [472, 39] on textarea "The chart shows the number of hours per day that younger and older people in th…" at bounding box center [469, 133] width 246 height 323
click at [562, 46] on textarea "The chart shows the number of hours per day that younger and older people in th…" at bounding box center [469, 133] width 246 height 323
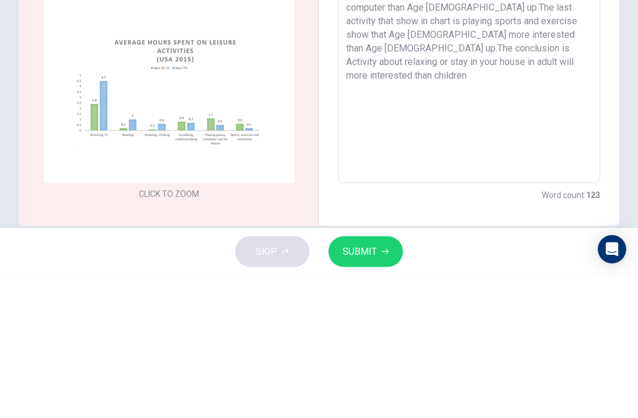
scroll to position [157, 0]
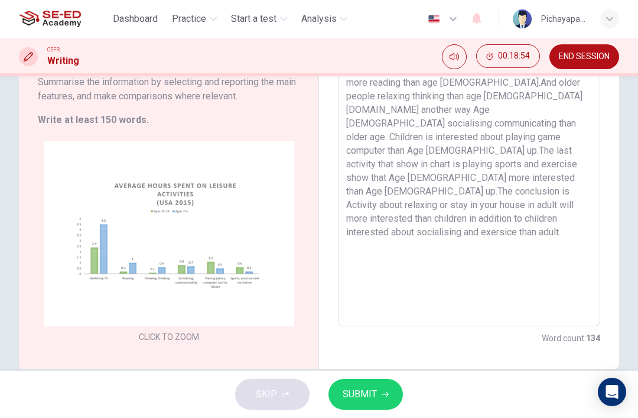
click at [533, 196] on textarea "The chart shows the number of hours per day that younger and older people in th…" at bounding box center [469, 155] width 246 height 323
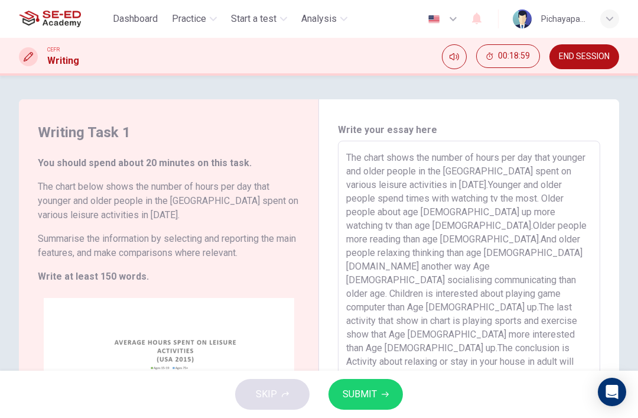
scroll to position [-1, 0]
click at [362, 397] on span "SUBMIT" at bounding box center [360, 394] width 34 height 17
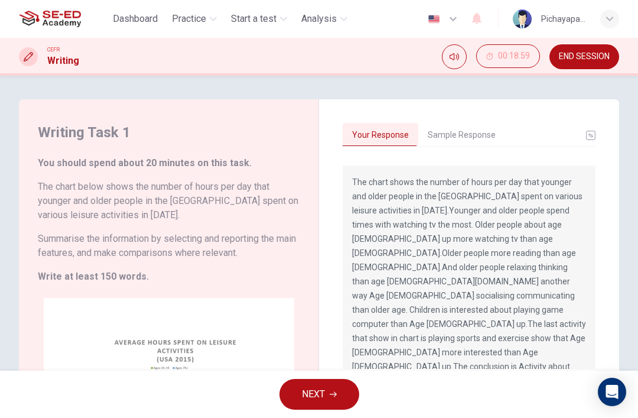
scroll to position [0, 0]
click at [472, 135] on button "Sample Response" at bounding box center [461, 135] width 87 height 25
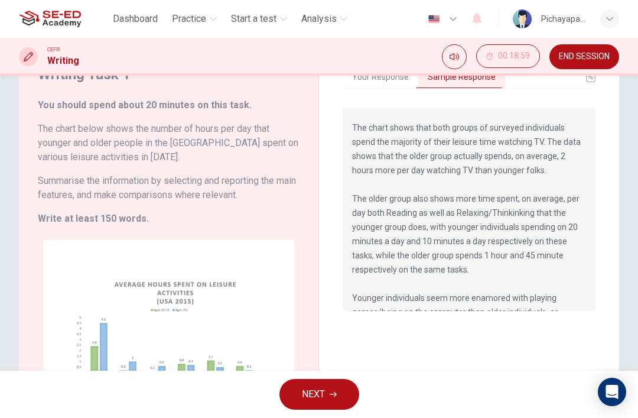
scroll to position [81, 0]
click at [370, 86] on button "Your Response" at bounding box center [381, 77] width 76 height 25
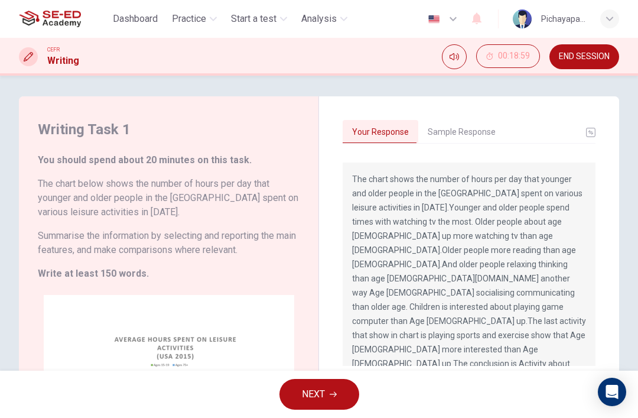
scroll to position [1, 0]
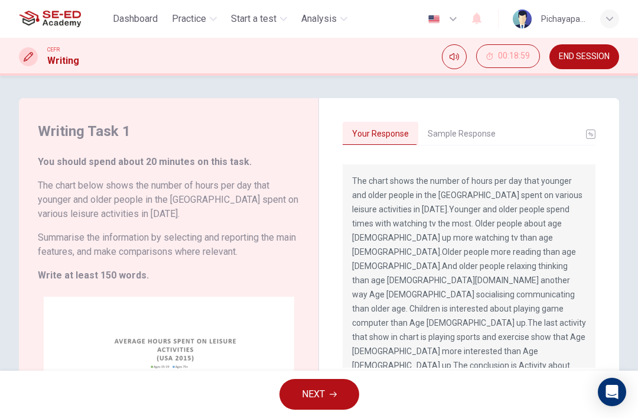
click at [472, 134] on button "Sample Response" at bounding box center [461, 134] width 87 height 25
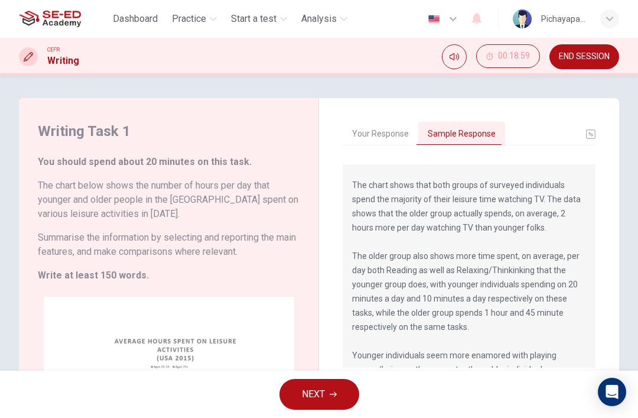
click at [327, 396] on button "NEXT" at bounding box center [320, 394] width 80 height 31
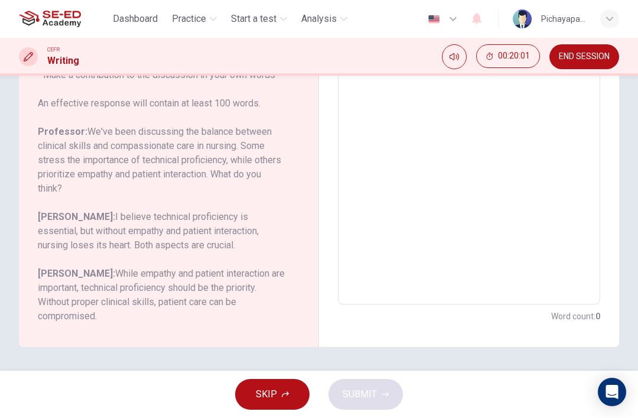
scroll to position [231, 0]
click at [281, 388] on button "SKIP" at bounding box center [272, 394] width 74 height 31
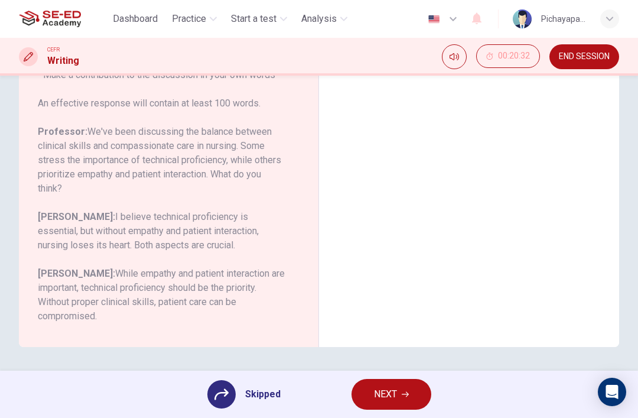
click at [394, 391] on span "NEXT" at bounding box center [385, 394] width 23 height 17
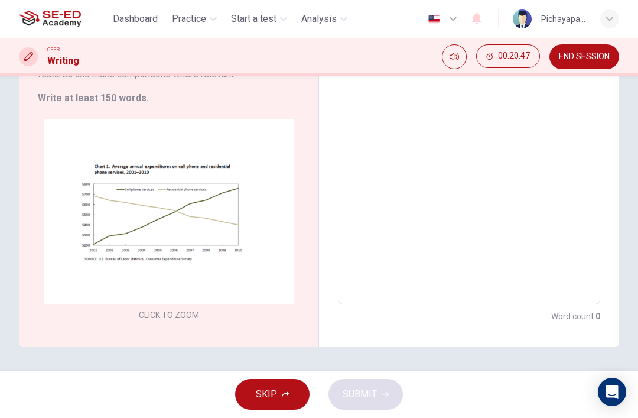
scroll to position [216, 0]
click at [265, 265] on div "Click to Zoom" at bounding box center [169, 221] width 262 height 204
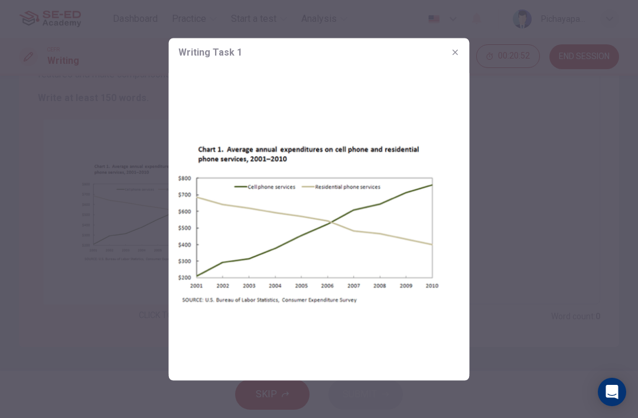
click at [562, 232] on div at bounding box center [319, 209] width 638 height 418
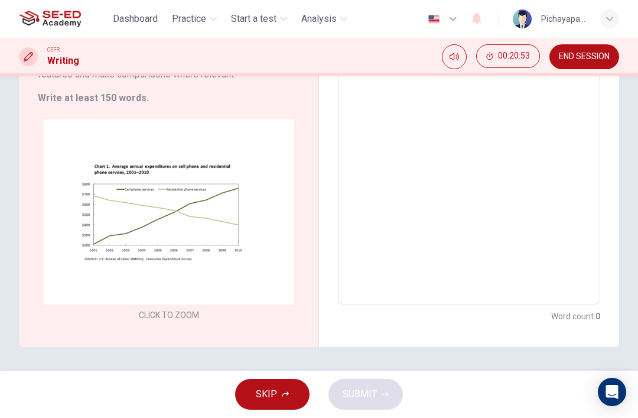
click at [585, 57] on span "END SESSION" at bounding box center [584, 56] width 51 height 9
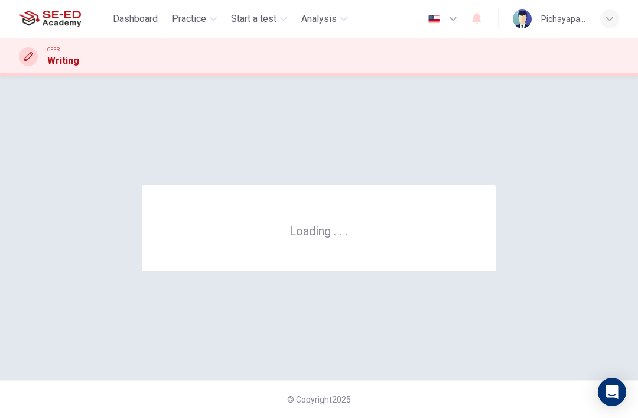
scroll to position [0, 0]
